Goal: Information Seeking & Learning: Find specific fact

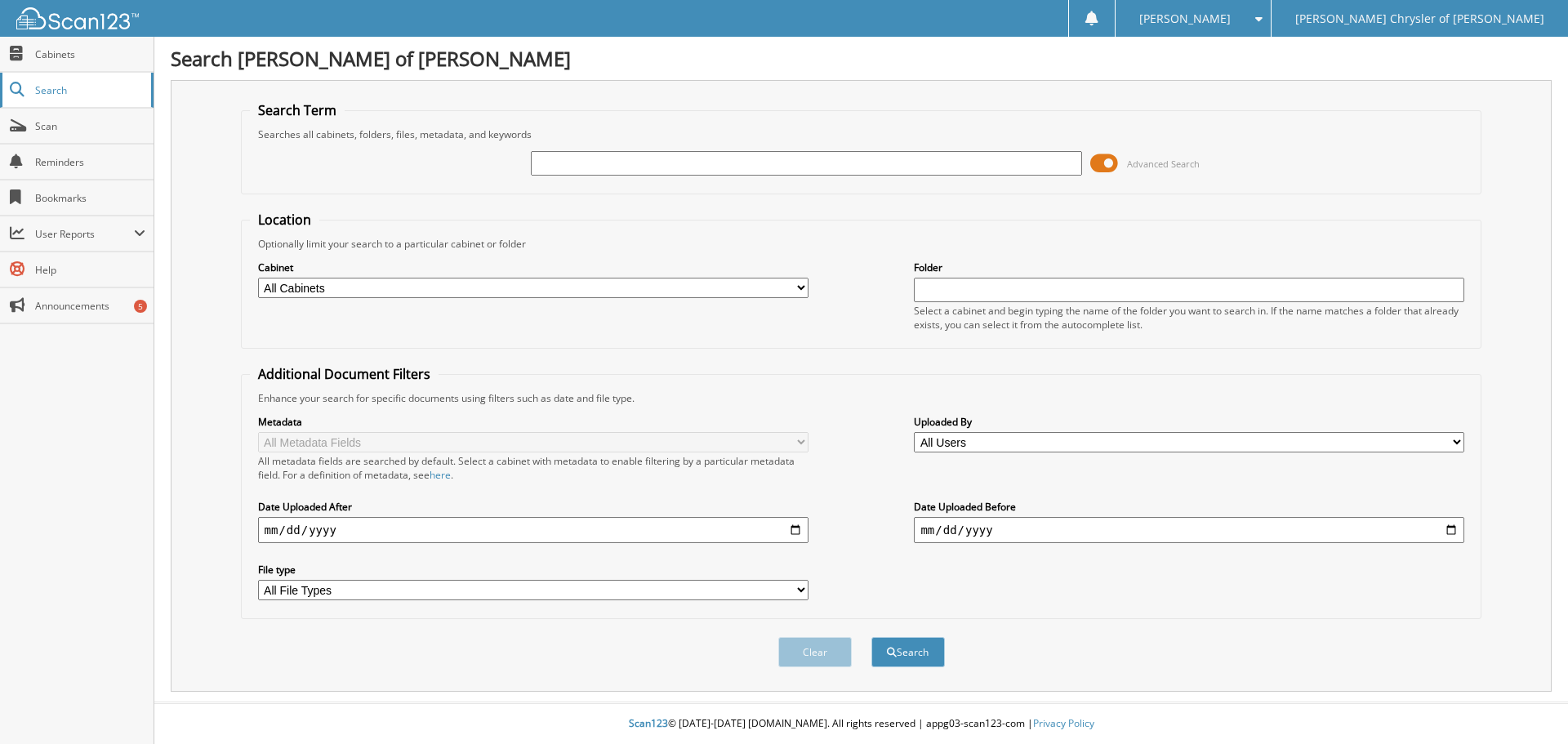
click at [85, 89] on span "Search" at bounding box center [89, 91] width 108 height 14
click at [696, 161] on input "text" at bounding box center [806, 163] width 551 height 24
type input "2464383"
click at [871, 637] on button "Search" at bounding box center [908, 652] width 73 height 30
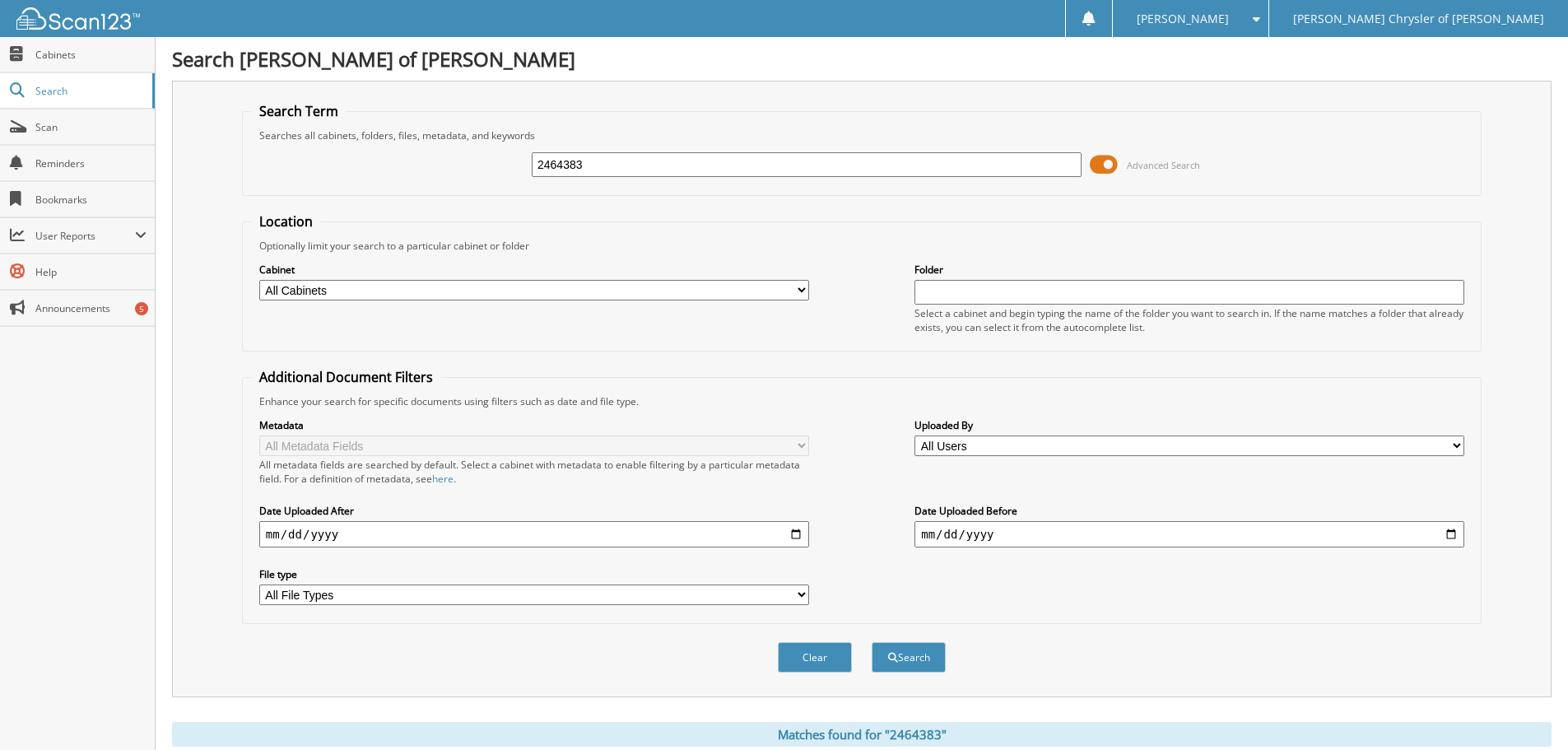
scroll to position [234, 0]
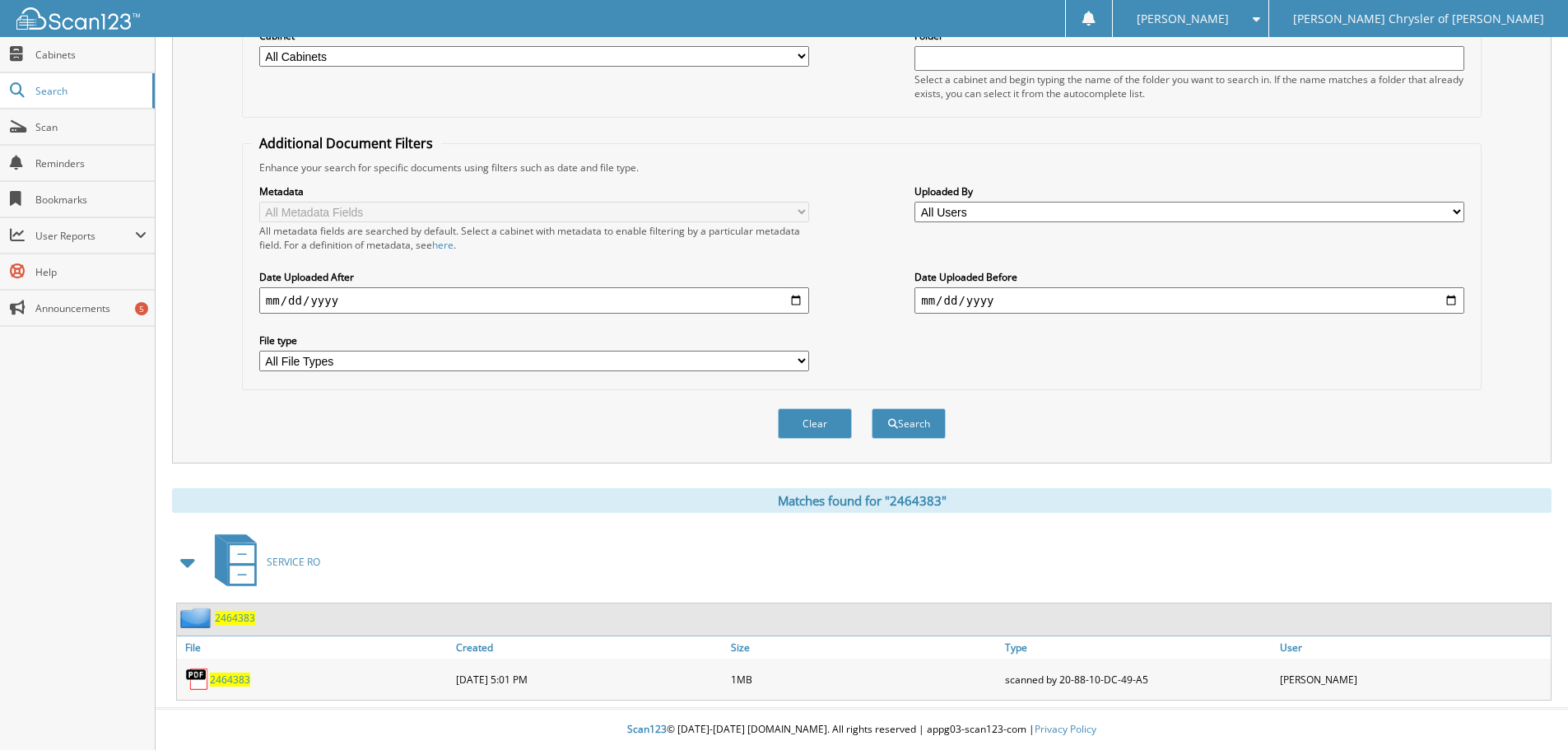
click at [243, 675] on span "2464383" at bounding box center [230, 680] width 40 height 14
